Goal: Task Accomplishment & Management: Complete application form

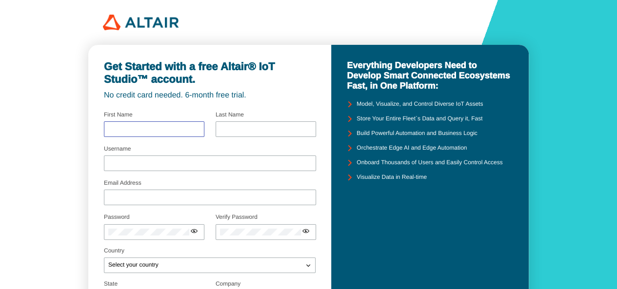
click at [182, 130] on input "text" at bounding box center [154, 129] width 92 height 7
click at [162, 129] on input "text" at bounding box center [154, 129] width 92 height 7
type input "karthik"
type input "Nunugani"
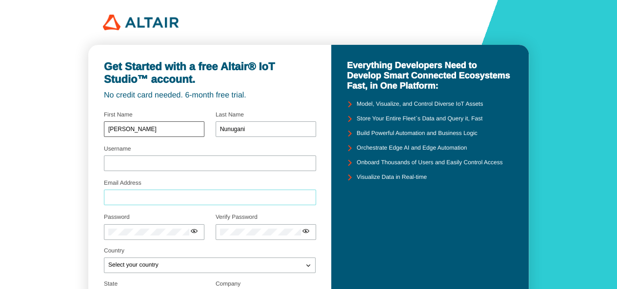
type input "kr89005@gmail.com"
type input "Freshvent cleaners"
click at [139, 195] on input "kr89005@gmail.com" at bounding box center [209, 197] width 203 height 7
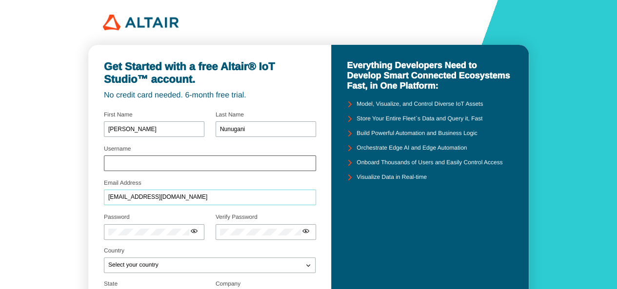
type input "s224034155@deakin.edu.au"
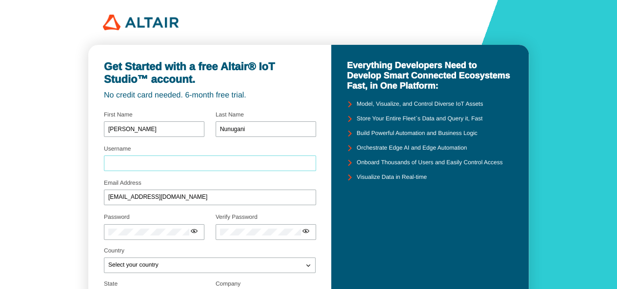
click at [150, 160] on input "Username" at bounding box center [209, 163] width 203 height 7
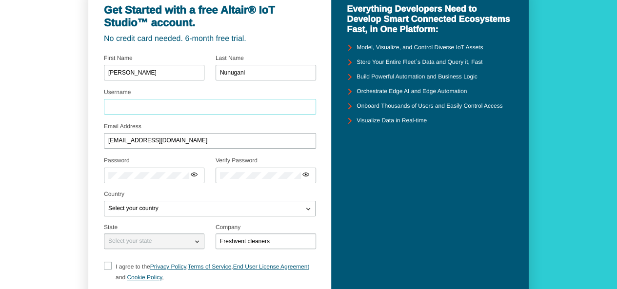
scroll to position [60, 0]
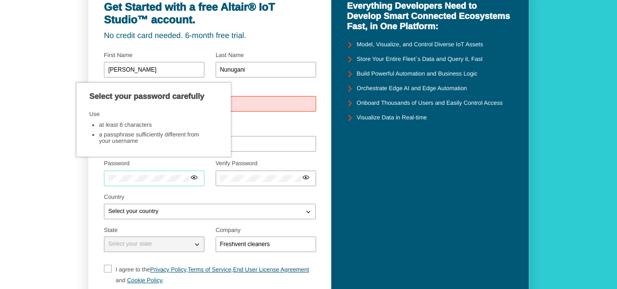
click at [141, 170] on div "Password" at bounding box center [154, 176] width 101 height 28
click at [139, 174] on div at bounding box center [154, 179] width 101 height 16
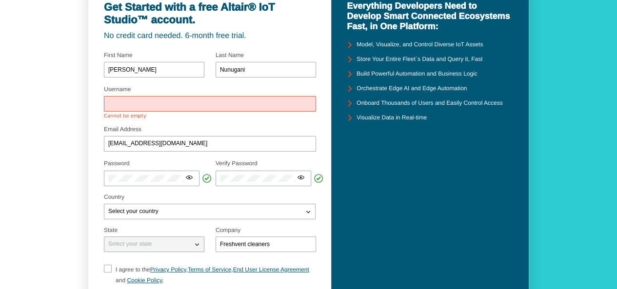
click at [151, 108] on div at bounding box center [210, 104] width 212 height 16
click at [141, 103] on input "Username" at bounding box center [209, 104] width 203 height 7
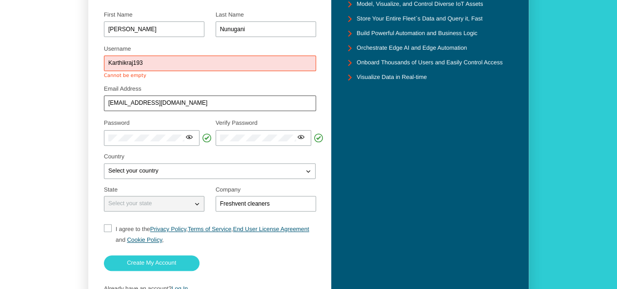
scroll to position [101, 0]
type input "Karthikraj193"
click at [146, 167] on p "Select your country" at bounding box center [133, 170] width 58 height 7
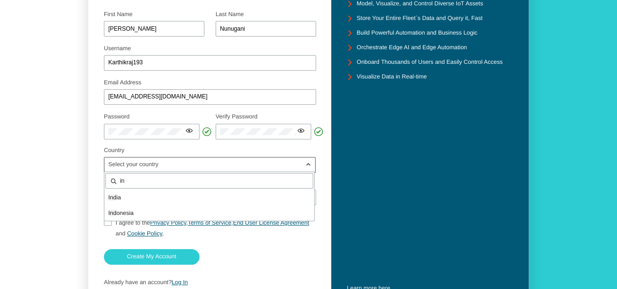
type input "i"
type input "aus"
click at [131, 196] on span "Aus tralia" at bounding box center [119, 197] width 23 height 7
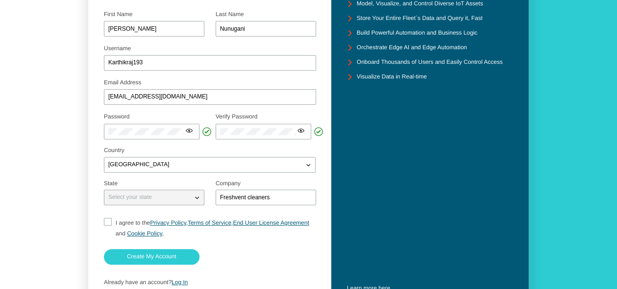
click at [135, 202] on div "Select your state" at bounding box center [148, 198] width 88 height 10
click at [195, 199] on iron-icon at bounding box center [197, 198] width 10 height 10
click at [261, 199] on input "Freshvent cleaners" at bounding box center [266, 197] width 92 height 7
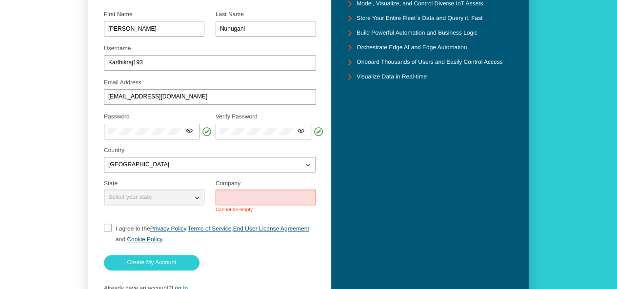
click at [106, 232] on input "I agree to the Privacy Policy , Terms of Service , End User License Agreement a…" at bounding box center [107, 234] width 6 height 21
checkbox input "true"
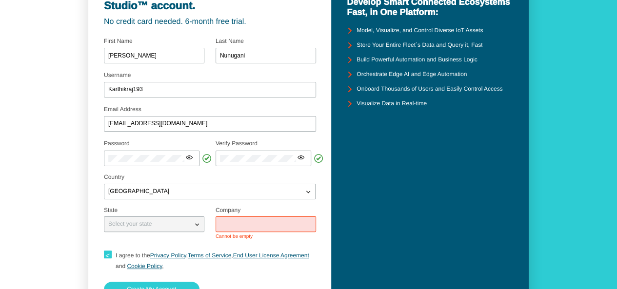
scroll to position [75, 0]
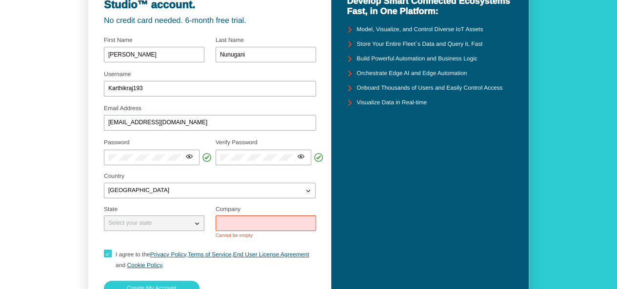
click at [259, 226] on input "text" at bounding box center [266, 223] width 92 height 7
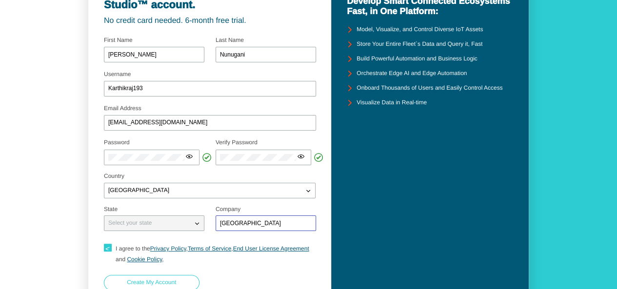
type input "deakin university"
click at [182, 278] on paper-button "Create My Account" at bounding box center [152, 283] width 96 height 16
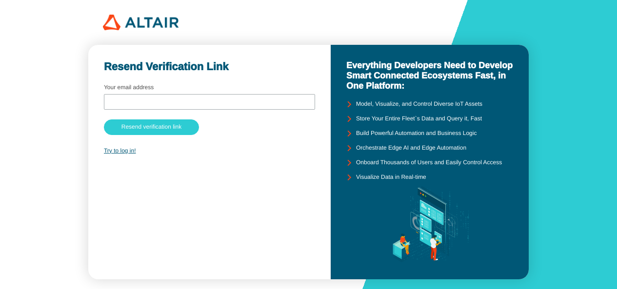
click at [250, 99] on input "text" at bounding box center [209, 102] width 202 height 7
click at [220, 102] on input "s224034155" at bounding box center [209, 102] width 202 height 7
type input "s224034155@deakin.edu.au"
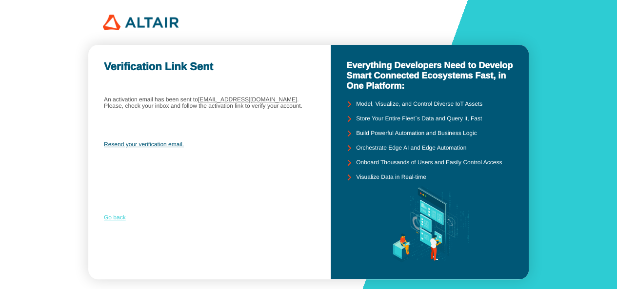
click at [121, 219] on link "Go back" at bounding box center [115, 217] width 22 height 7
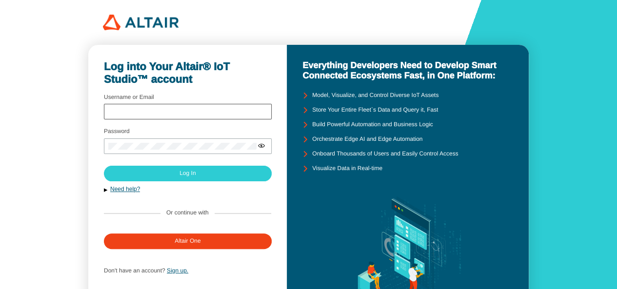
click at [176, 106] on div at bounding box center [188, 112] width 168 height 16
click at [156, 112] on input "Username or Email" at bounding box center [187, 112] width 159 height 7
type input "Karthikraj193"
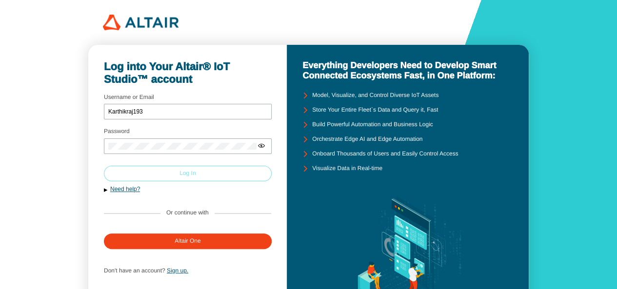
click at [0, 0] on slot "Log In" at bounding box center [0, 0] width 0 height 0
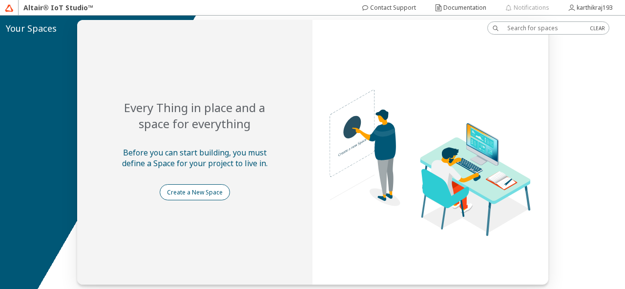
click at [202, 197] on paper-button "Create a New Space" at bounding box center [195, 192] width 70 height 16
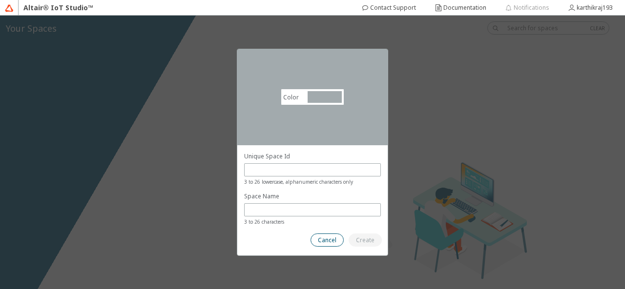
click at [0, 0] on slot "Cancel" at bounding box center [0, 0] width 0 height 0
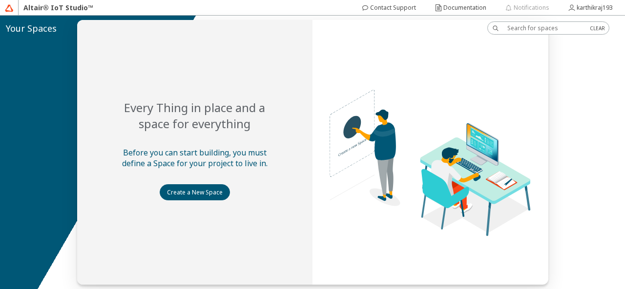
click at [240, 117] on div at bounding box center [312, 153] width 625 height 274
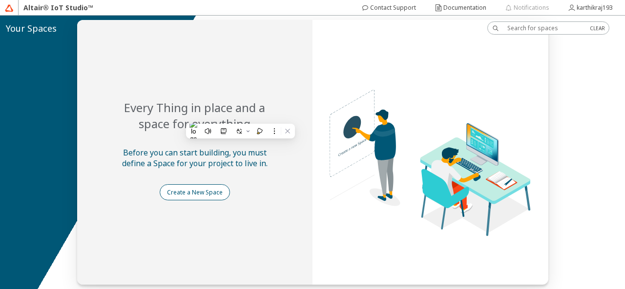
click at [0, 0] on slot "Create a New Space" at bounding box center [0, 0] width 0 height 0
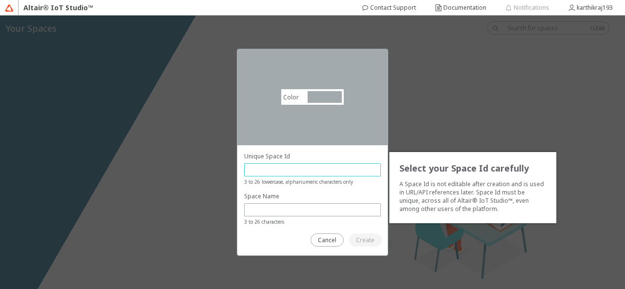
click at [293, 167] on input "text" at bounding box center [312, 170] width 128 height 8
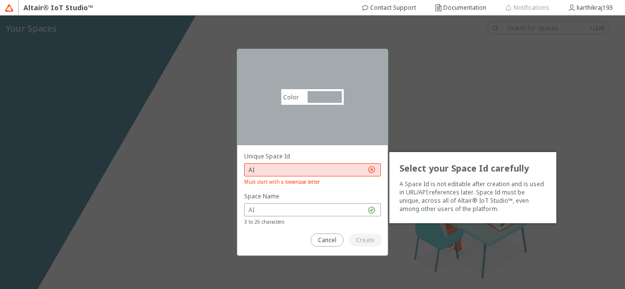
type input "A"
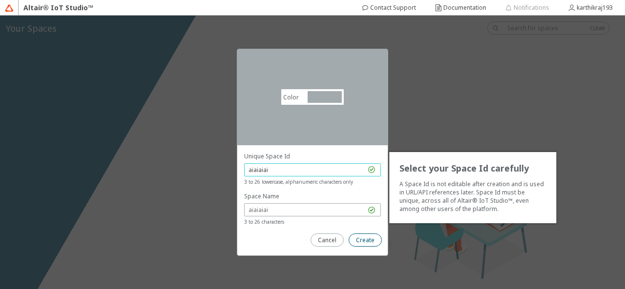
type input "aiaiaiai"
click at [0, 0] on slot "Create" at bounding box center [0, 0] width 0 height 0
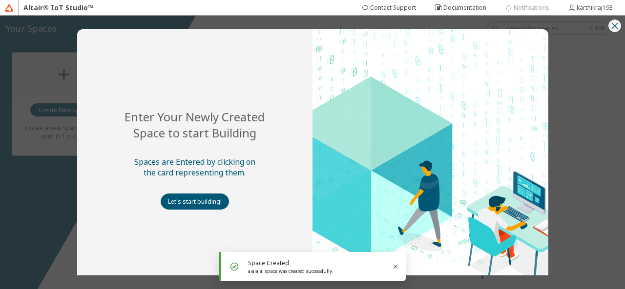
click at [614, 29] on iron-icon at bounding box center [614, 26] width 12 height 12
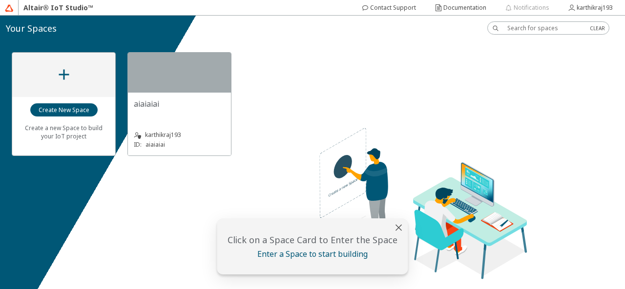
click at [160, 104] on div "aiaiaiai" at bounding box center [179, 104] width 91 height 11
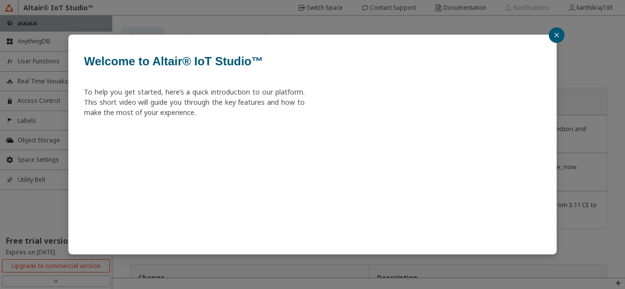
click at [554, 36] on icon "close" at bounding box center [556, 35] width 6 height 6
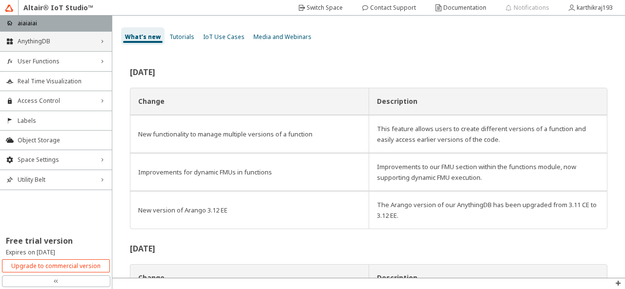
click at [81, 47] on div "AnythingDB right_chevron" at bounding box center [56, 42] width 112 height 20
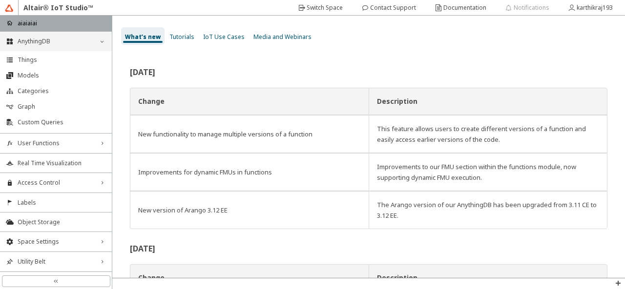
click at [66, 40] on span "AnythingDB" at bounding box center [56, 42] width 77 height 8
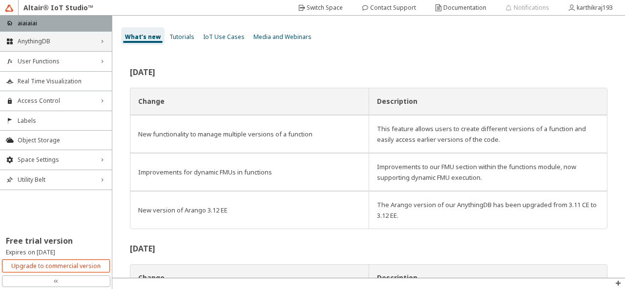
click at [66, 40] on span "AnythingDB" at bounding box center [56, 42] width 77 height 8
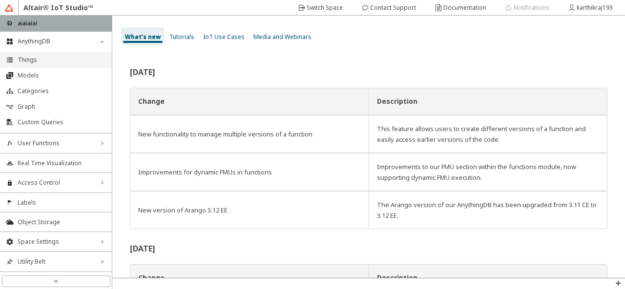
click at [46, 59] on span "Things" at bounding box center [62, 60] width 88 height 8
